Goal: Browse casually: Explore the website without a specific task or goal

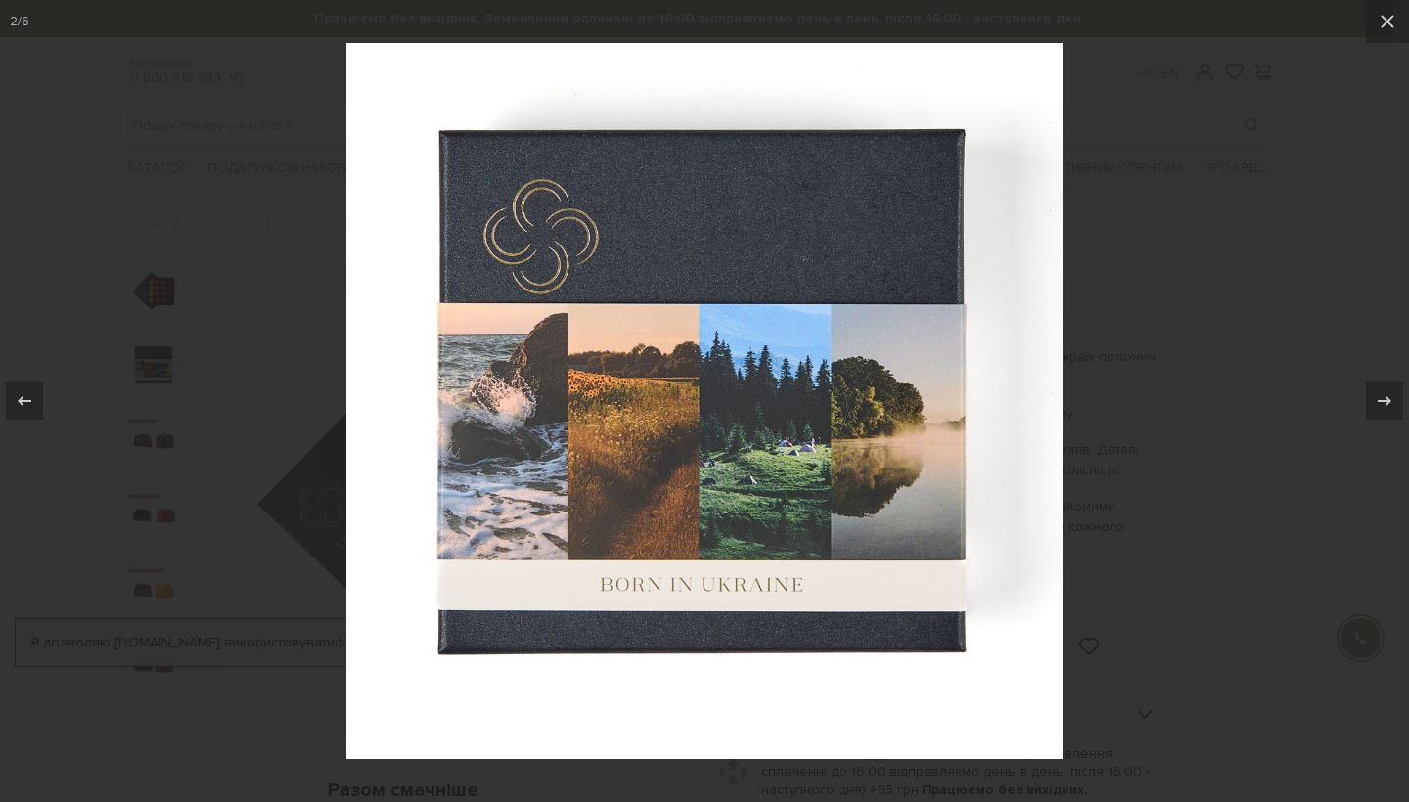
click at [1154, 266] on div at bounding box center [704, 401] width 1409 height 802
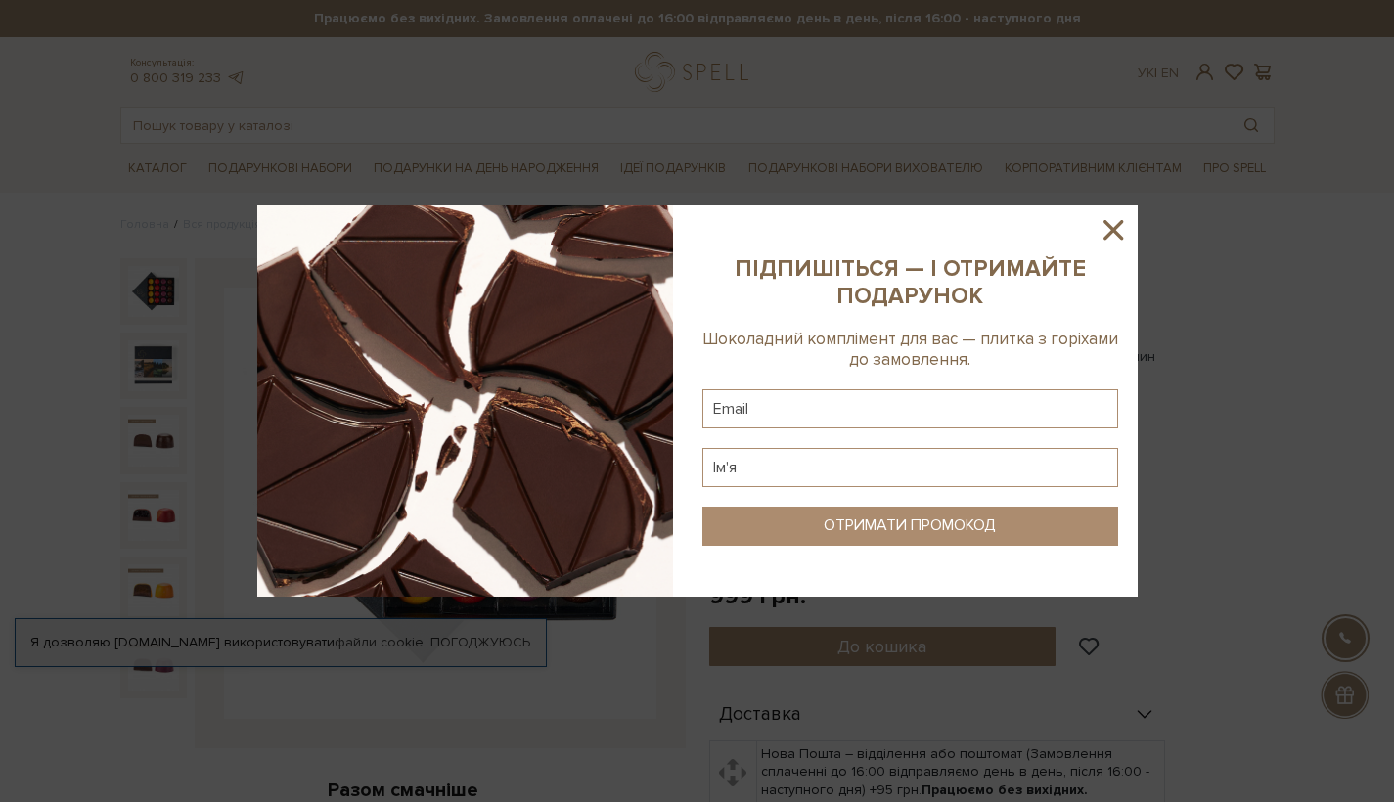
click at [1111, 227] on icon at bounding box center [1114, 230] width 20 height 20
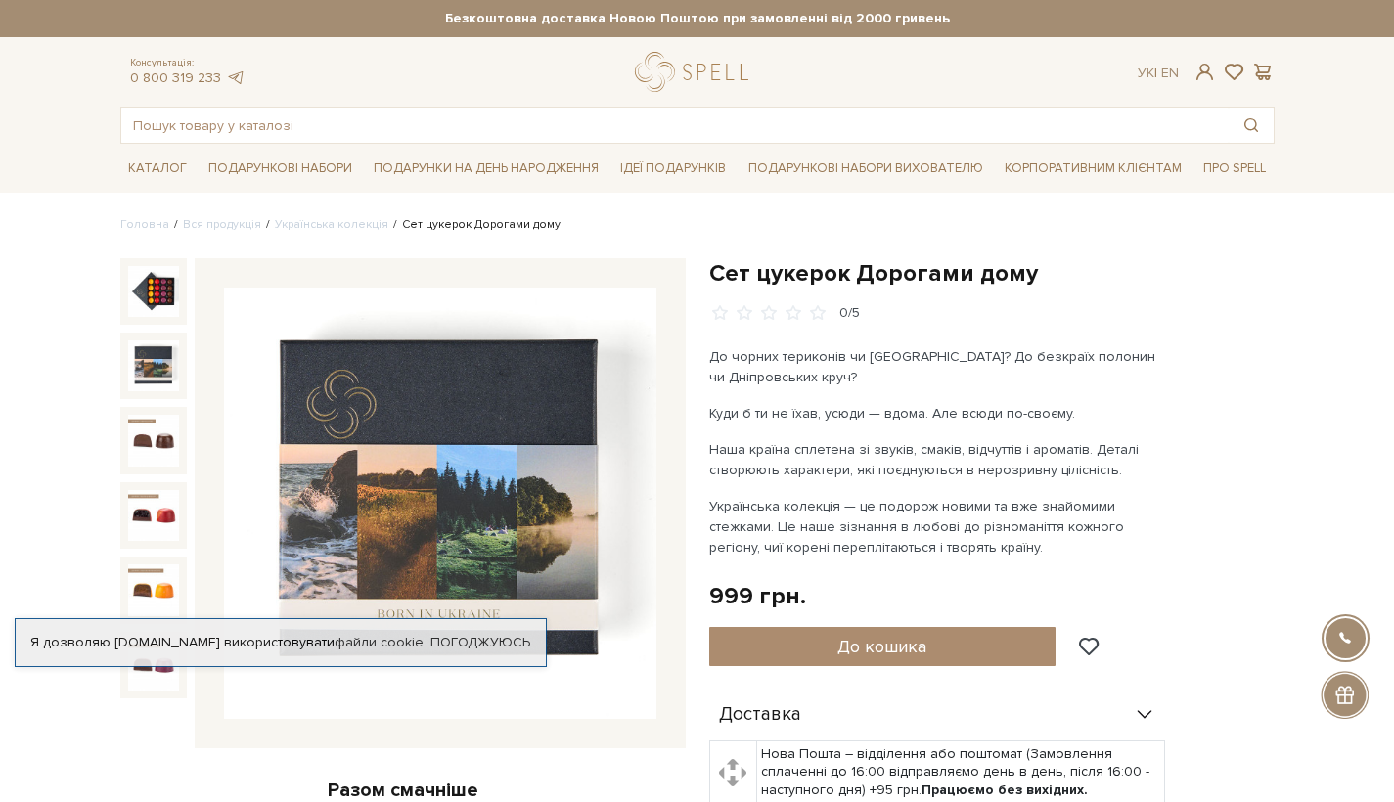
click at [156, 381] on img at bounding box center [153, 366] width 51 height 51
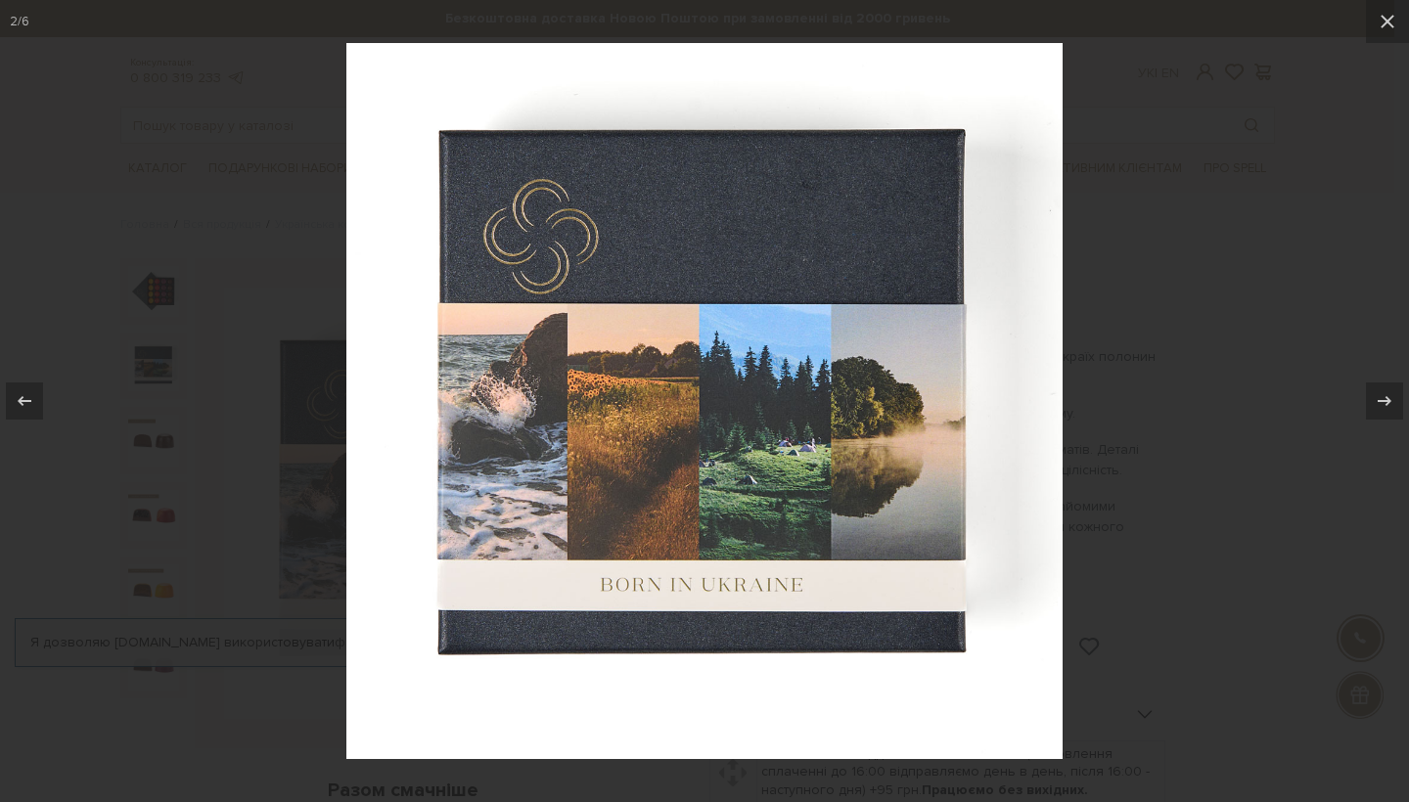
click at [1037, 570] on img at bounding box center [704, 401] width 716 height 716
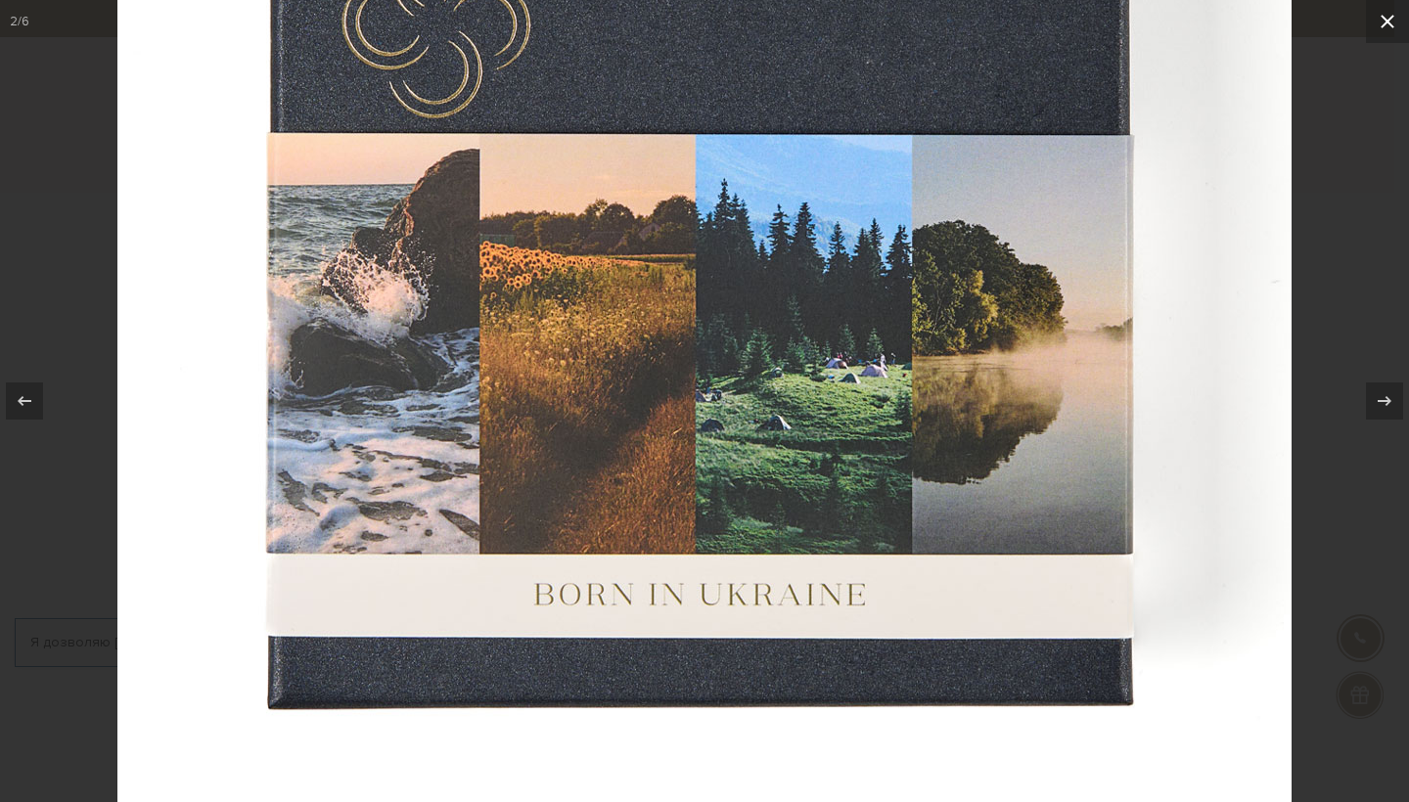
click at [1391, 23] on icon at bounding box center [1387, 21] width 23 height 23
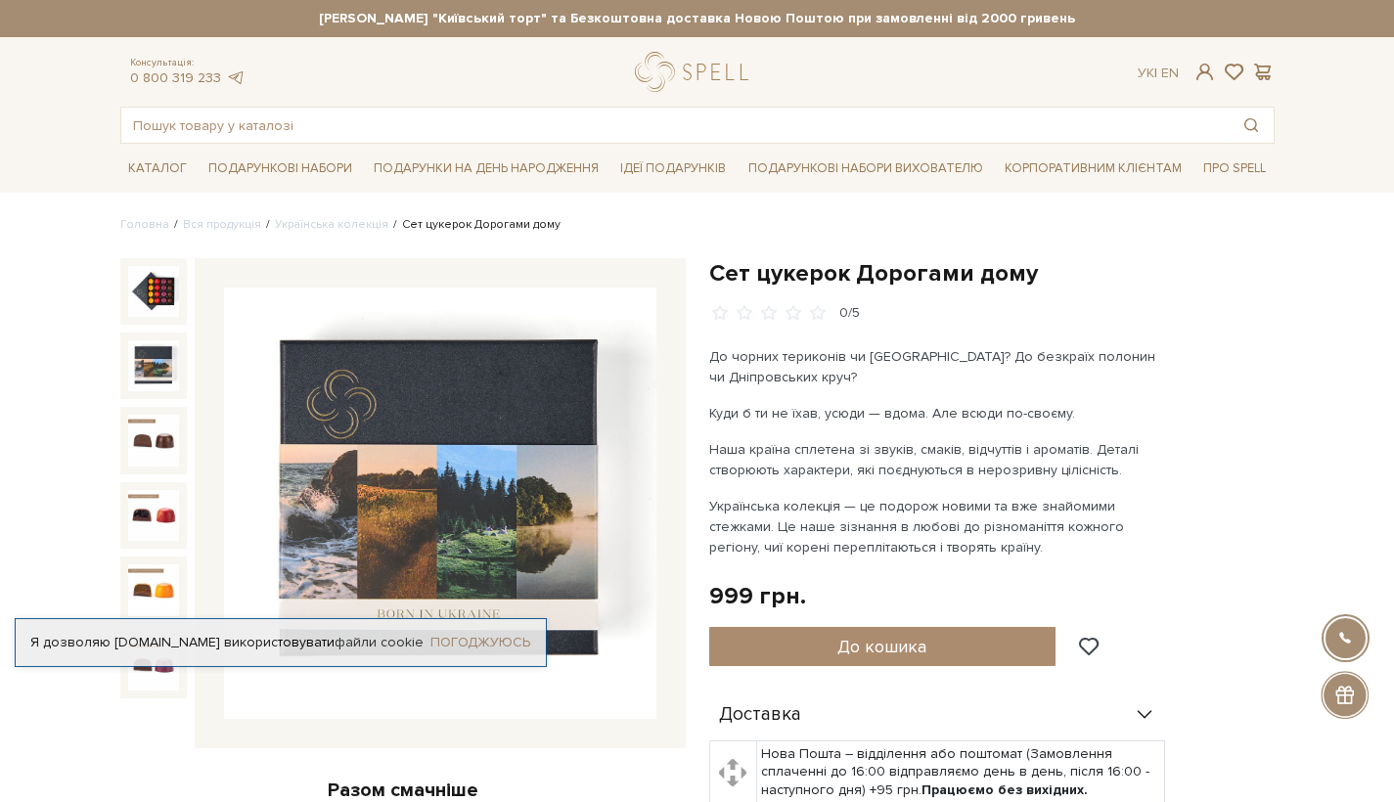
click at [500, 639] on link "Погоджуюсь" at bounding box center [481, 643] width 100 height 18
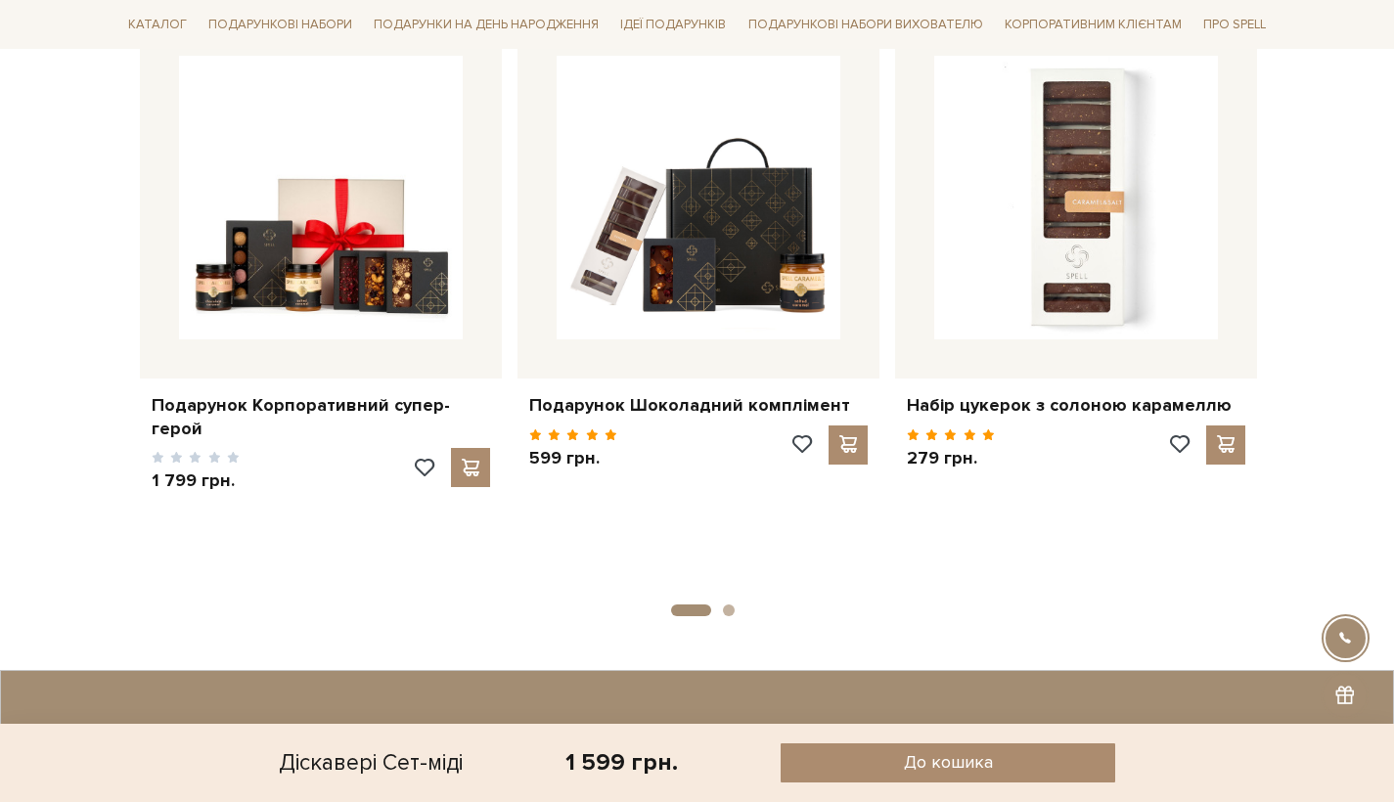
scroll to position [2527, 0]
